Goal: Information Seeking & Learning: Learn about a topic

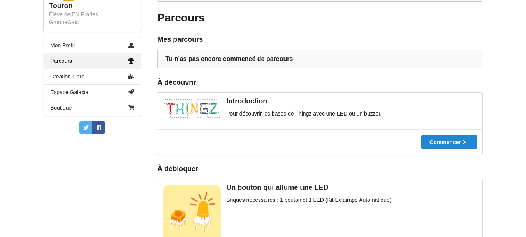
scroll to position [195, 0]
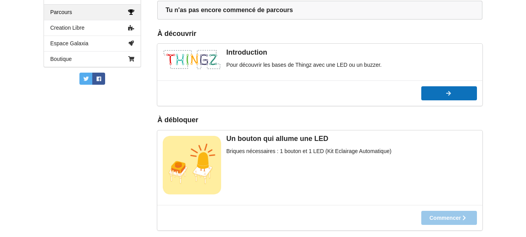
click at [443, 96] on button "Commencer" at bounding box center [450, 93] width 56 height 14
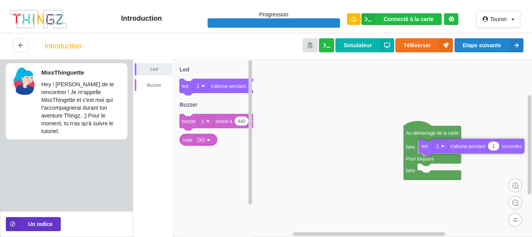
drag, startPoint x: 222, startPoint y: 90, endPoint x: 462, endPoint y: 150, distance: 247.0
click at [462, 150] on div "Led Buzzer Au démarrage de la carte faire Pour toujours faire 1 led 1 s'allume …" at bounding box center [332, 147] width 399 height 177
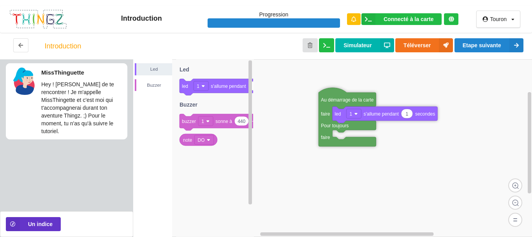
drag, startPoint x: 420, startPoint y: 129, endPoint x: 335, endPoint y: 96, distance: 91.3
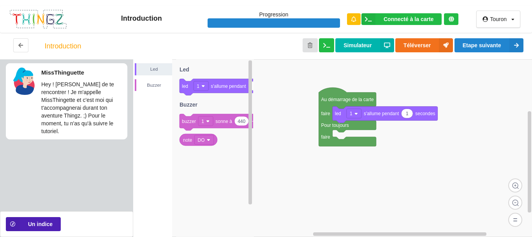
click at [41, 223] on button "Un indice" at bounding box center [33, 224] width 55 height 14
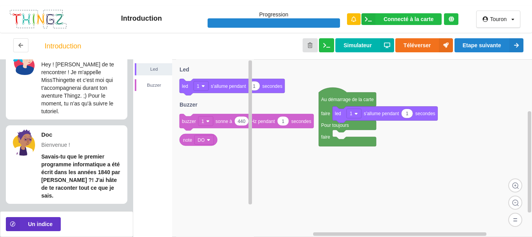
click at [206, 178] on icon at bounding box center [215, 147] width 78 height 177
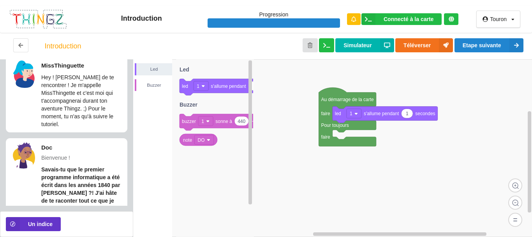
scroll to position [0, 0]
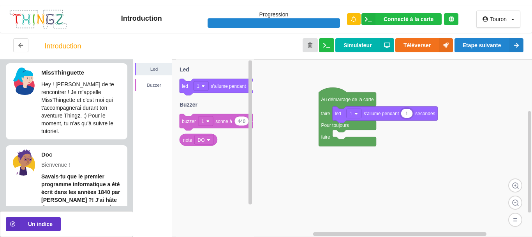
type input "5"
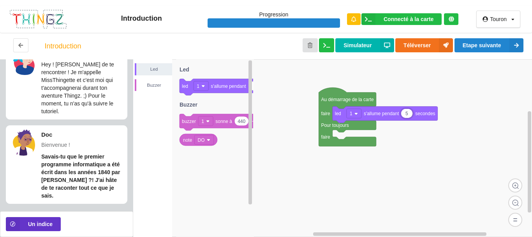
click at [412, 145] on rect at bounding box center [332, 147] width 399 height 177
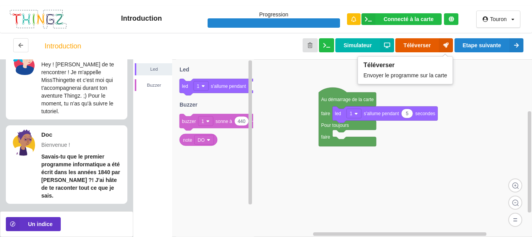
click at [409, 48] on button "Téléverser" at bounding box center [424, 45] width 58 height 14
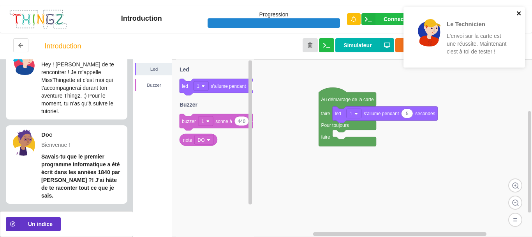
click at [519, 15] on icon "close" at bounding box center [519, 13] width 5 height 6
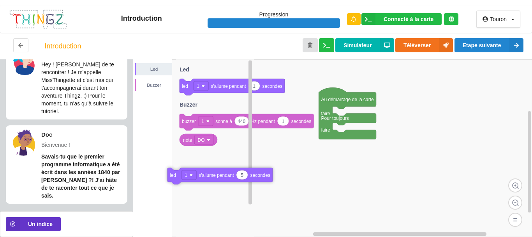
drag, startPoint x: 385, startPoint y: 120, endPoint x: 211, endPoint y: 189, distance: 187.2
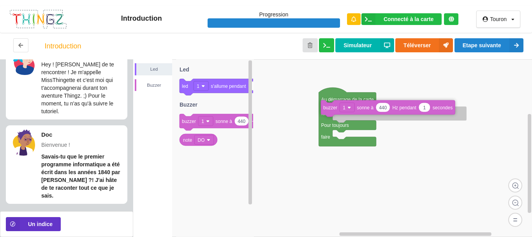
drag, startPoint x: 222, startPoint y: 121, endPoint x: 363, endPoint y: 106, distance: 141.8
click at [363, 106] on div "Led Buzzer Au démarrage de la carte faire Pour toujours faire 1 led 1 s'allume …" at bounding box center [332, 147] width 399 height 177
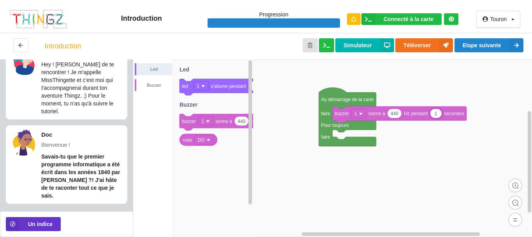
type input "5"
click at [402, 156] on rect at bounding box center [332, 147] width 399 height 177
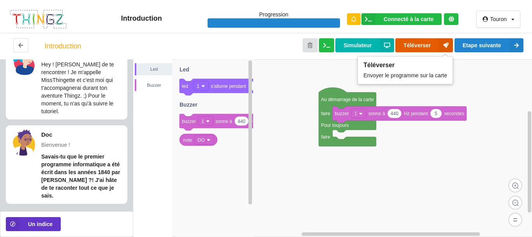
click at [406, 49] on button "Téléverser" at bounding box center [424, 45] width 58 height 14
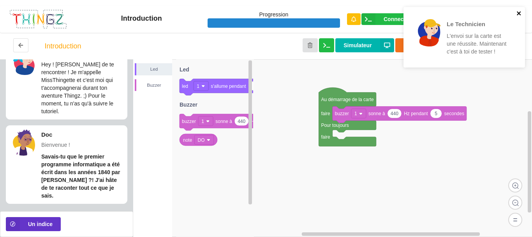
click at [519, 12] on icon "close" at bounding box center [519, 13] width 5 height 6
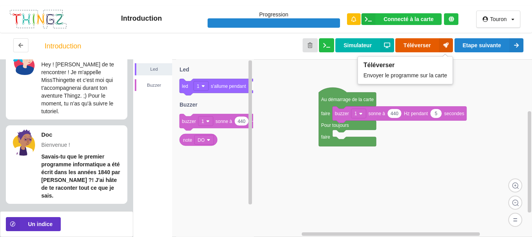
click at [410, 42] on button "Téléverser" at bounding box center [424, 45] width 58 height 14
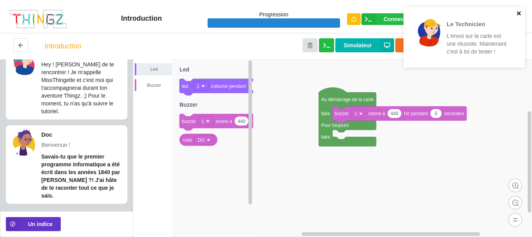
click at [519, 11] on icon "close" at bounding box center [519, 13] width 5 height 6
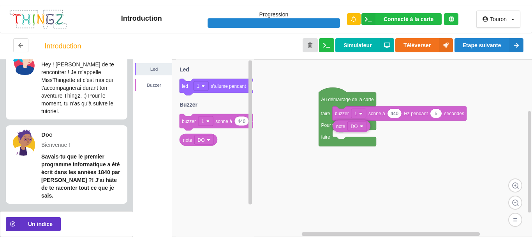
drag, startPoint x: 205, startPoint y: 140, endPoint x: 369, endPoint y: 126, distance: 164.2
click at [369, 126] on div "Led Buzzer Au démarrage de la carte faire Pour toujours faire 440 5 buzzer 1 so…" at bounding box center [332, 147] width 399 height 177
drag, startPoint x: 371, startPoint y: 129, endPoint x: 237, endPoint y: 153, distance: 136.1
click at [327, 172] on rect at bounding box center [332, 147] width 399 height 177
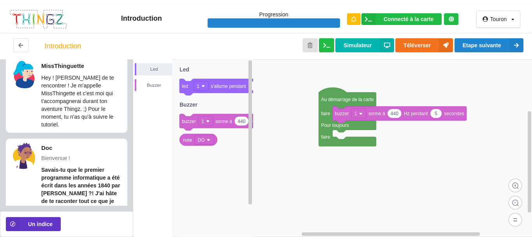
scroll to position [0, 0]
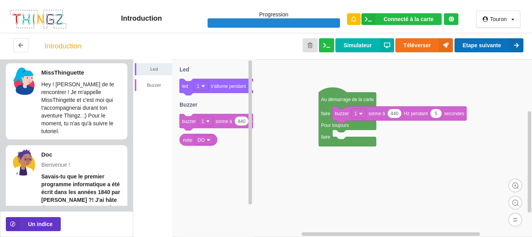
click at [499, 47] on button "Etape suivante" at bounding box center [489, 45] width 69 height 14
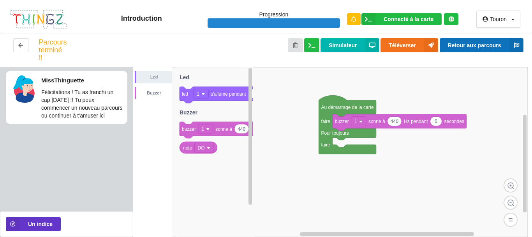
click at [25, 44] on button at bounding box center [20, 45] width 15 height 14
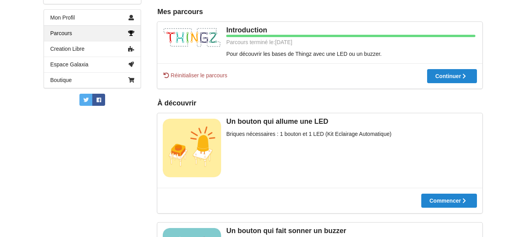
scroll to position [131, 0]
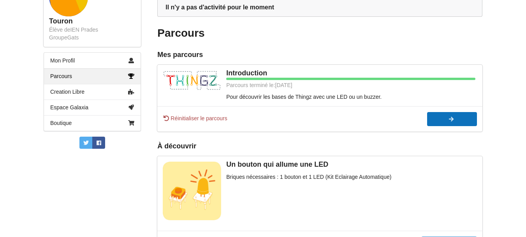
click at [447, 118] on div at bounding box center [452, 118] width 50 height 5
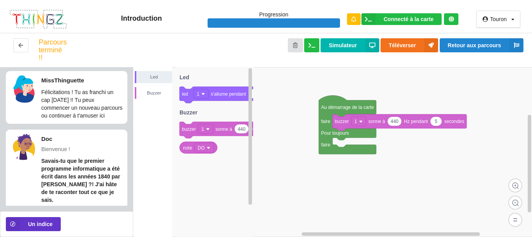
scroll to position [20, 0]
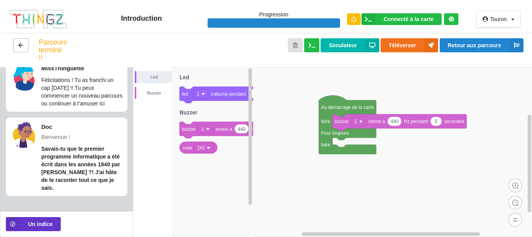
click at [21, 41] on button at bounding box center [20, 45] width 15 height 14
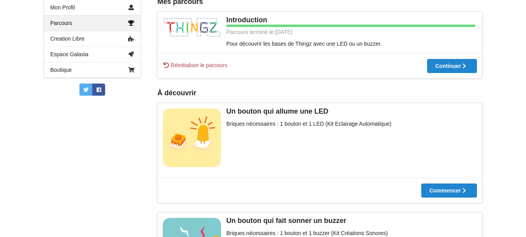
scroll to position [223, 0]
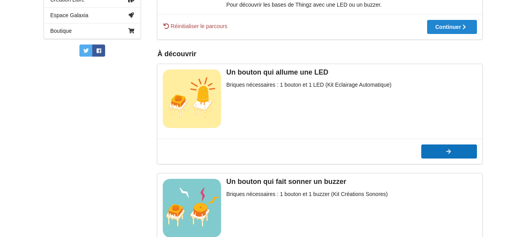
click at [451, 155] on button "Commencer" at bounding box center [450, 151] width 56 height 14
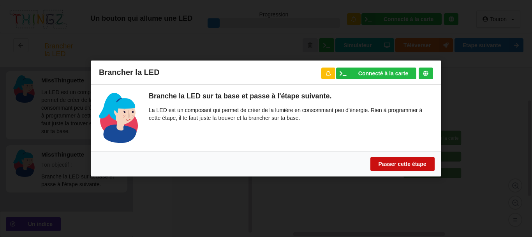
click at [395, 161] on button "Passer cette étape" at bounding box center [403, 164] width 64 height 14
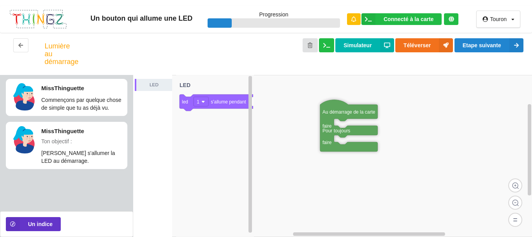
drag, startPoint x: 418, startPoint y: 146, endPoint x: 333, endPoint y: 111, distance: 92.1
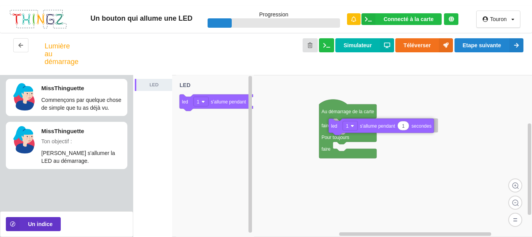
drag, startPoint x: 222, startPoint y: 104, endPoint x: 371, endPoint y: 127, distance: 150.7
click at [371, 127] on div "LED Au démarrage de la carte faire Pour toujours faire 1 led 1 s'allume pendant…" at bounding box center [332, 156] width 399 height 162
type input "5"
click at [436, 170] on rect at bounding box center [332, 156] width 399 height 162
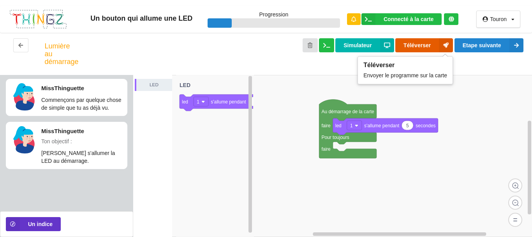
click at [408, 45] on button "Téléverser" at bounding box center [424, 45] width 58 height 14
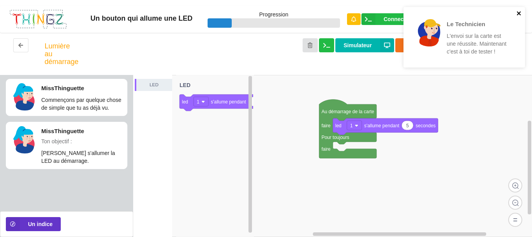
drag, startPoint x: 522, startPoint y: 12, endPoint x: 518, endPoint y: 16, distance: 5.5
click at [521, 12] on icon "close" at bounding box center [519, 13] width 5 height 6
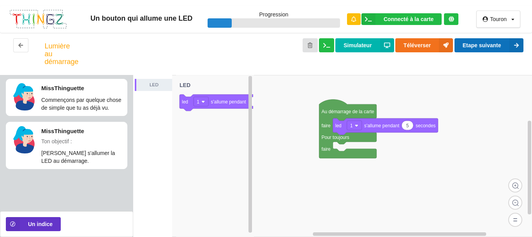
click at [494, 44] on button "Etape suivante" at bounding box center [489, 45] width 69 height 14
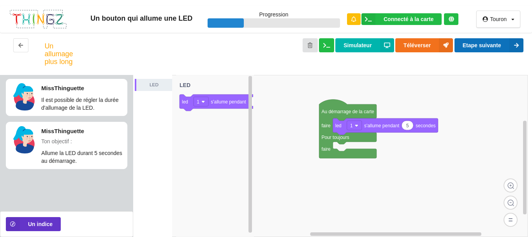
click at [476, 44] on button "Etape suivante" at bounding box center [489, 45] width 69 height 14
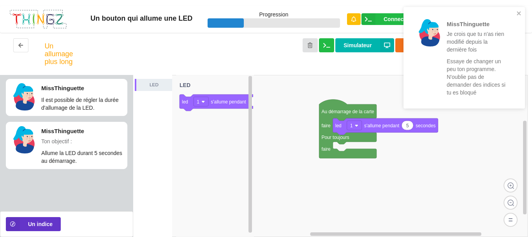
click at [398, 106] on rect at bounding box center [330, 156] width 395 height 162
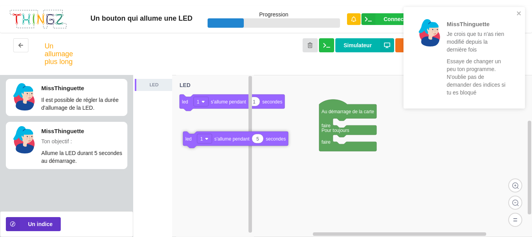
drag, startPoint x: 390, startPoint y: 129, endPoint x: 238, endPoint y: 142, distance: 152.9
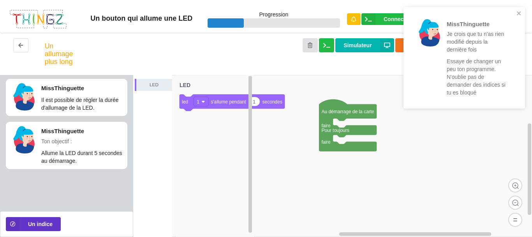
drag, startPoint x: 213, startPoint y: 119, endPoint x: 182, endPoint y: 145, distance: 40.1
click at [184, 146] on icon "1 led 1 s'allume pendant secondes LED" at bounding box center [215, 156] width 78 height 162
click at [149, 88] on div "LED" at bounding box center [154, 85] width 36 height 8
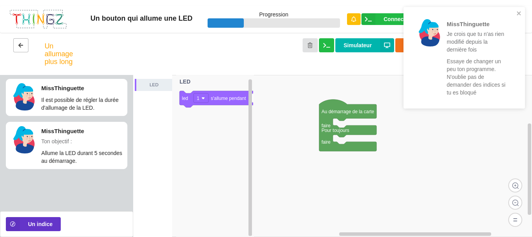
click at [22, 46] on icon at bounding box center [21, 44] width 7 height 5
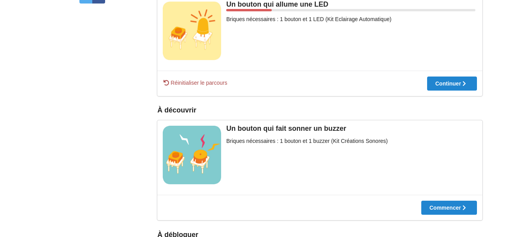
scroll to position [198, 0]
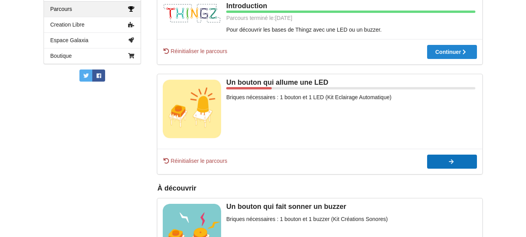
click at [444, 161] on div at bounding box center [452, 161] width 50 height 5
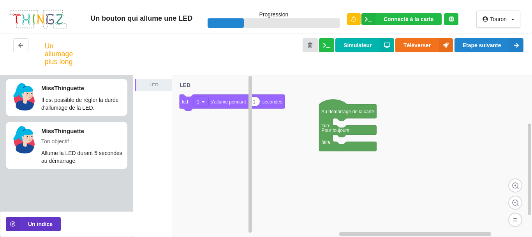
click at [181, 86] on text "LED" at bounding box center [184, 85] width 11 height 6
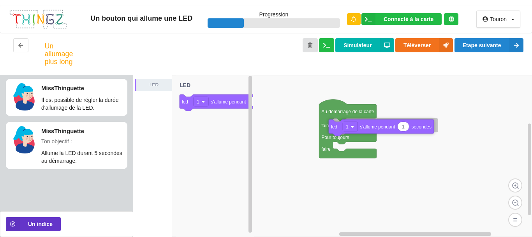
drag, startPoint x: 192, startPoint y: 104, endPoint x: 335, endPoint y: 128, distance: 145.4
click at [335, 129] on div "LED Au démarrage de la carte faire Pour toujours faire 1 led 1 s'allume pendant…" at bounding box center [332, 156] width 399 height 162
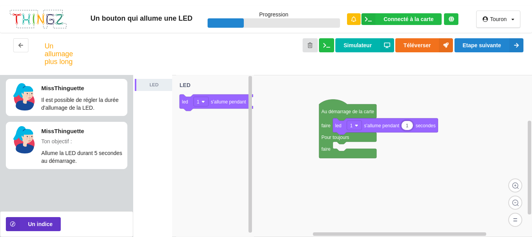
type input "5"
click at [468, 120] on rect at bounding box center [332, 156] width 399 height 162
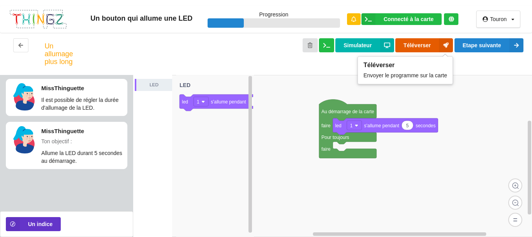
click at [417, 45] on button "Téléverser" at bounding box center [424, 45] width 58 height 14
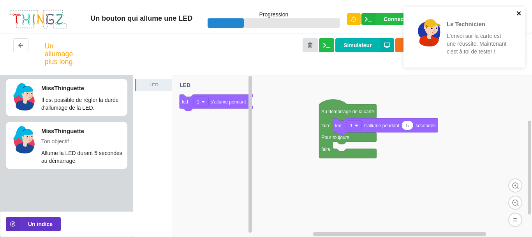
click at [519, 12] on icon "close" at bounding box center [519, 13] width 5 height 6
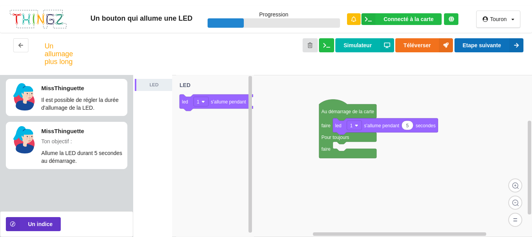
click at [491, 47] on button "Etape suivante" at bounding box center [489, 45] width 69 height 14
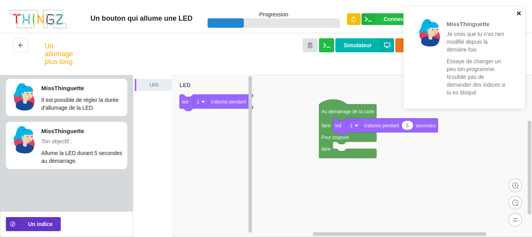
click at [518, 10] on icon "close" at bounding box center [519, 13] width 5 height 6
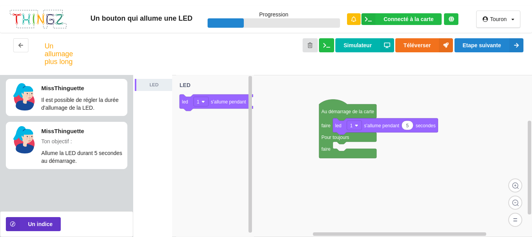
drag, startPoint x: 178, startPoint y: 127, endPoint x: 171, endPoint y: 139, distance: 13.4
click at [173, 139] on div "LED Au démarrage de la carte faire Pour toujours faire 5 led 1 s'allume pendant…" at bounding box center [332, 156] width 399 height 162
type input "6"
click at [455, 120] on rect at bounding box center [332, 156] width 399 height 162
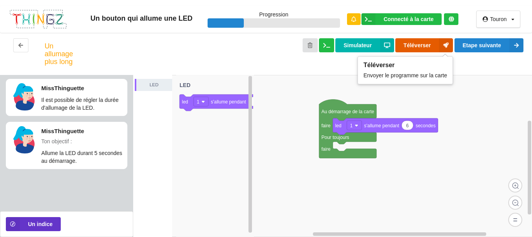
click at [408, 47] on button "Téléverser" at bounding box center [424, 45] width 58 height 14
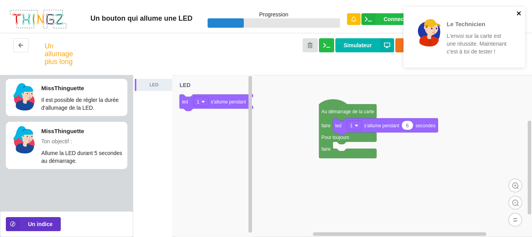
click at [518, 12] on icon "close" at bounding box center [519, 13] width 4 height 4
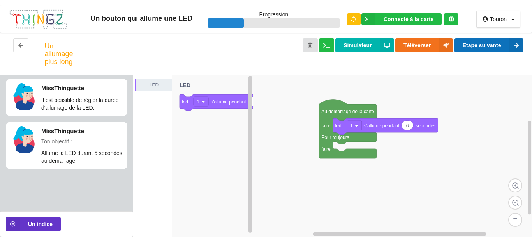
click at [480, 44] on button "Etape suivante" at bounding box center [489, 45] width 69 height 14
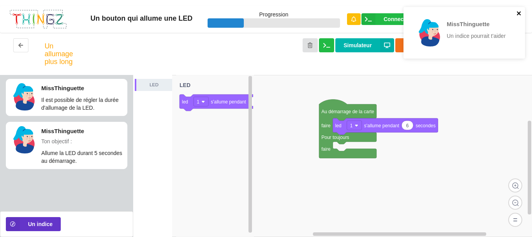
click at [518, 13] on icon "close" at bounding box center [519, 13] width 4 height 4
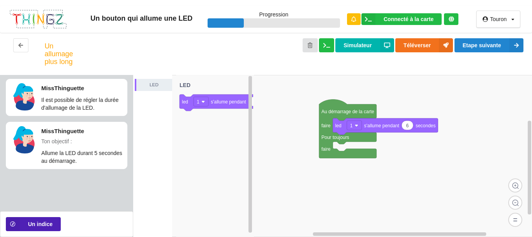
click at [44, 221] on button "Un indice" at bounding box center [33, 224] width 55 height 14
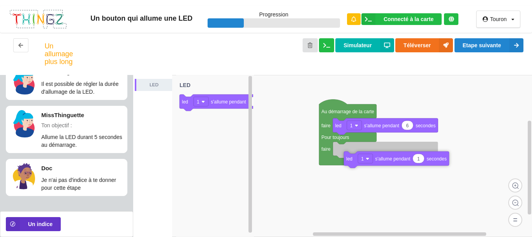
drag, startPoint x: 222, startPoint y: 108, endPoint x: 379, endPoint y: 157, distance: 164.6
click at [379, 157] on div "LED Au démarrage de la carte faire Pour toujours faire 6 led 1 s'allume pendant…" at bounding box center [332, 156] width 399 height 162
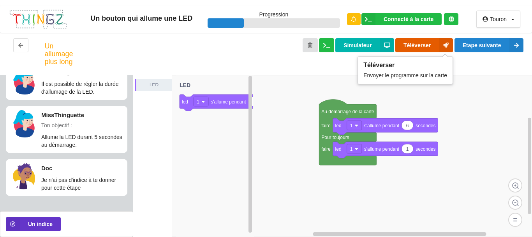
click at [420, 46] on button "Téléverser" at bounding box center [424, 45] width 58 height 14
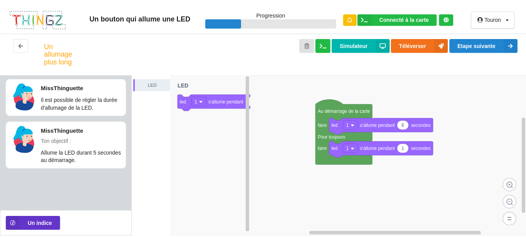
scroll to position [0, 0]
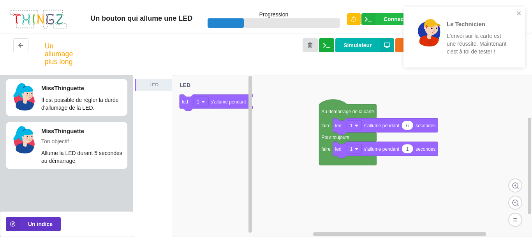
click at [326, 43] on icon at bounding box center [326, 44] width 7 height 5
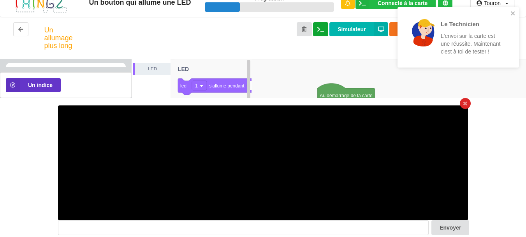
scroll to position [25, 0]
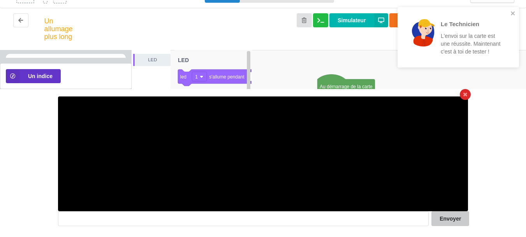
click at [452, 220] on button "Envoyer" at bounding box center [451, 218] width 38 height 15
type textarea ">>>"
click at [464, 94] on icon at bounding box center [466, 94] width 4 height 5
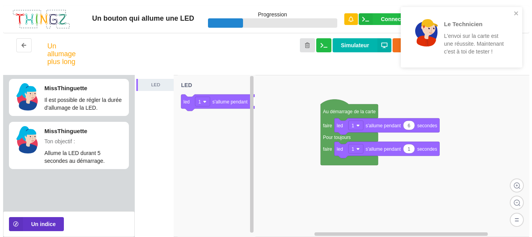
scroll to position [0, 0]
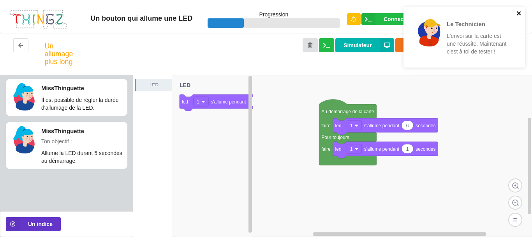
click at [519, 12] on icon "close" at bounding box center [519, 13] width 4 height 4
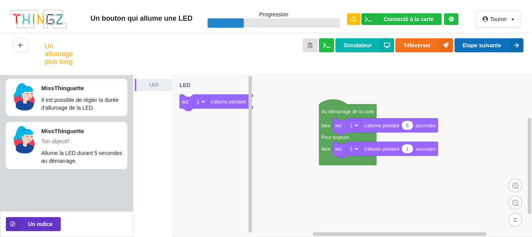
click at [518, 46] on icon at bounding box center [517, 45] width 14 height 14
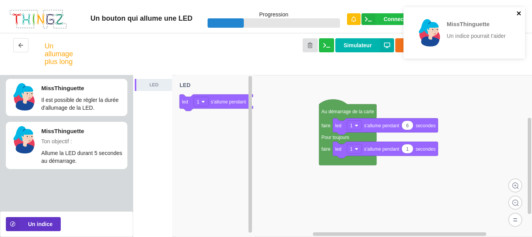
click at [520, 14] on icon "close" at bounding box center [519, 13] width 4 height 4
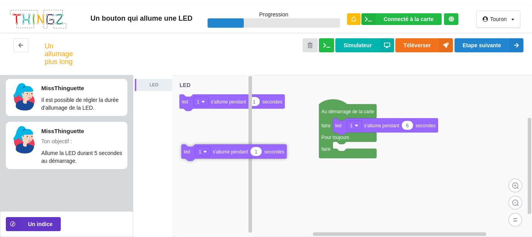
drag, startPoint x: 335, startPoint y: 154, endPoint x: 182, endPoint y: 155, distance: 153.9
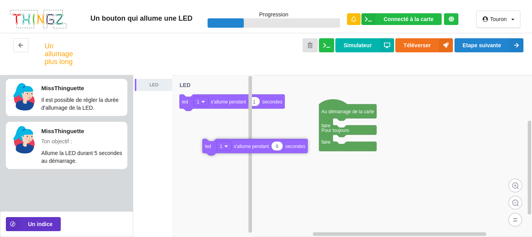
drag, startPoint x: 339, startPoint y: 125, endPoint x: 205, endPoint y: 147, distance: 135.8
